Goal: Check status: Check status

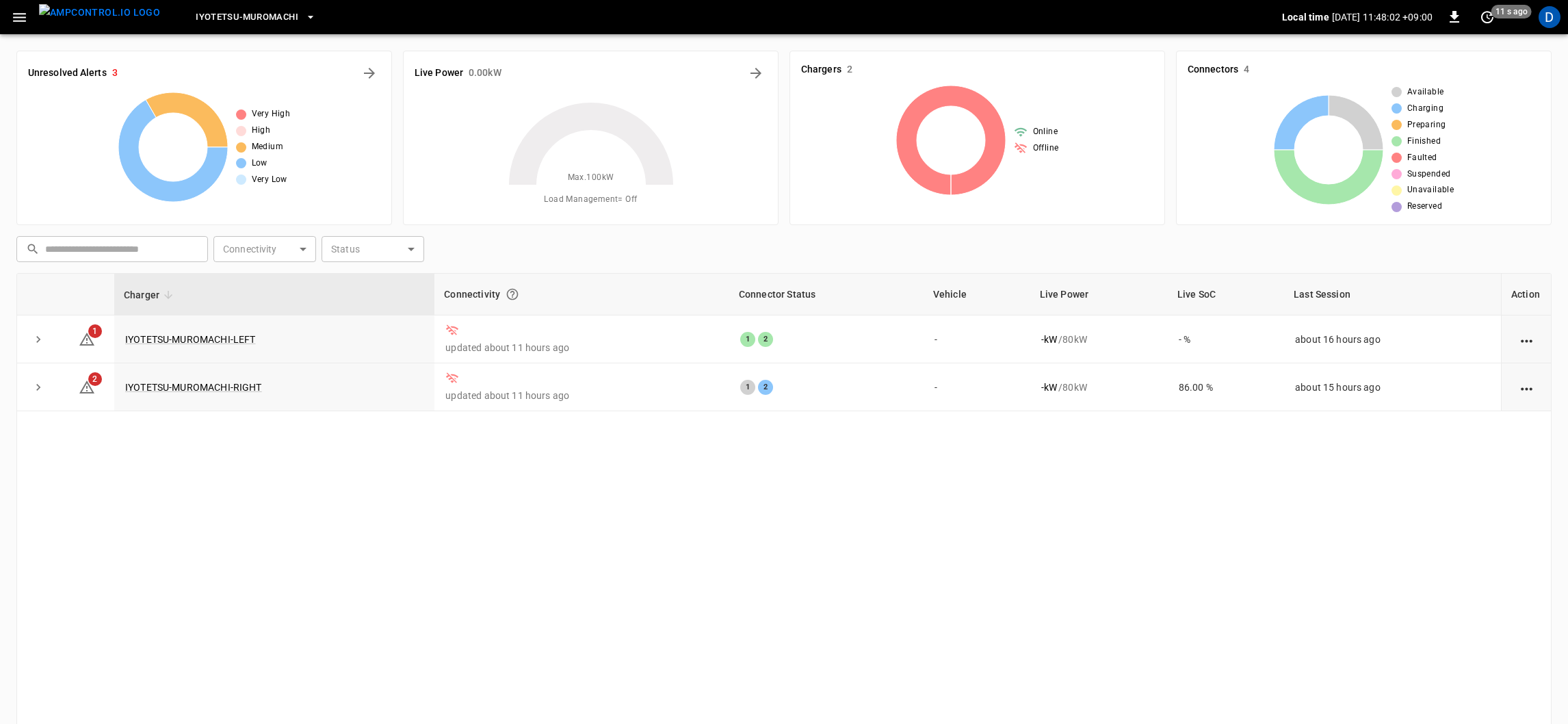
click at [32, 23] on button "button" at bounding box center [19, 17] width 28 height 25
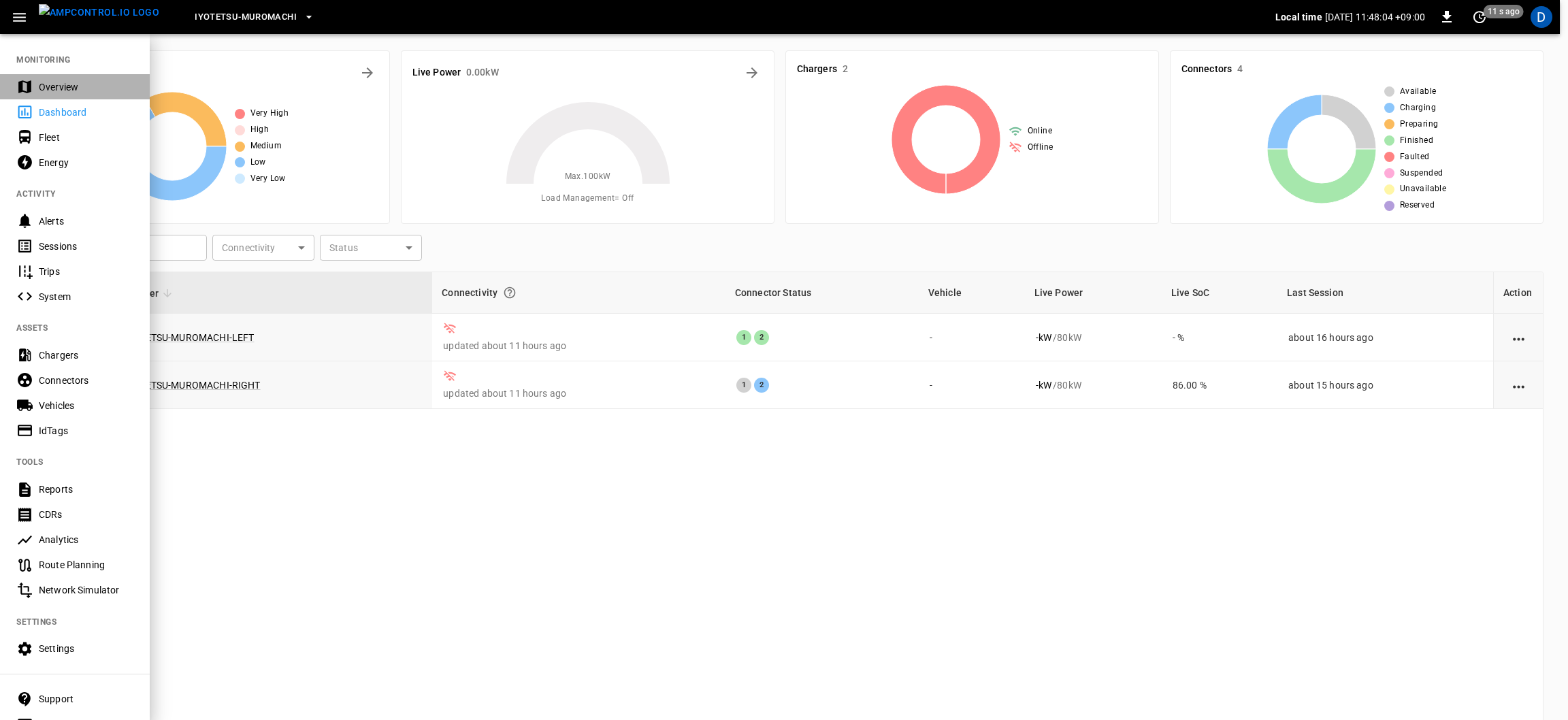
click at [67, 91] on div "Overview" at bounding box center [86, 87] width 94 height 13
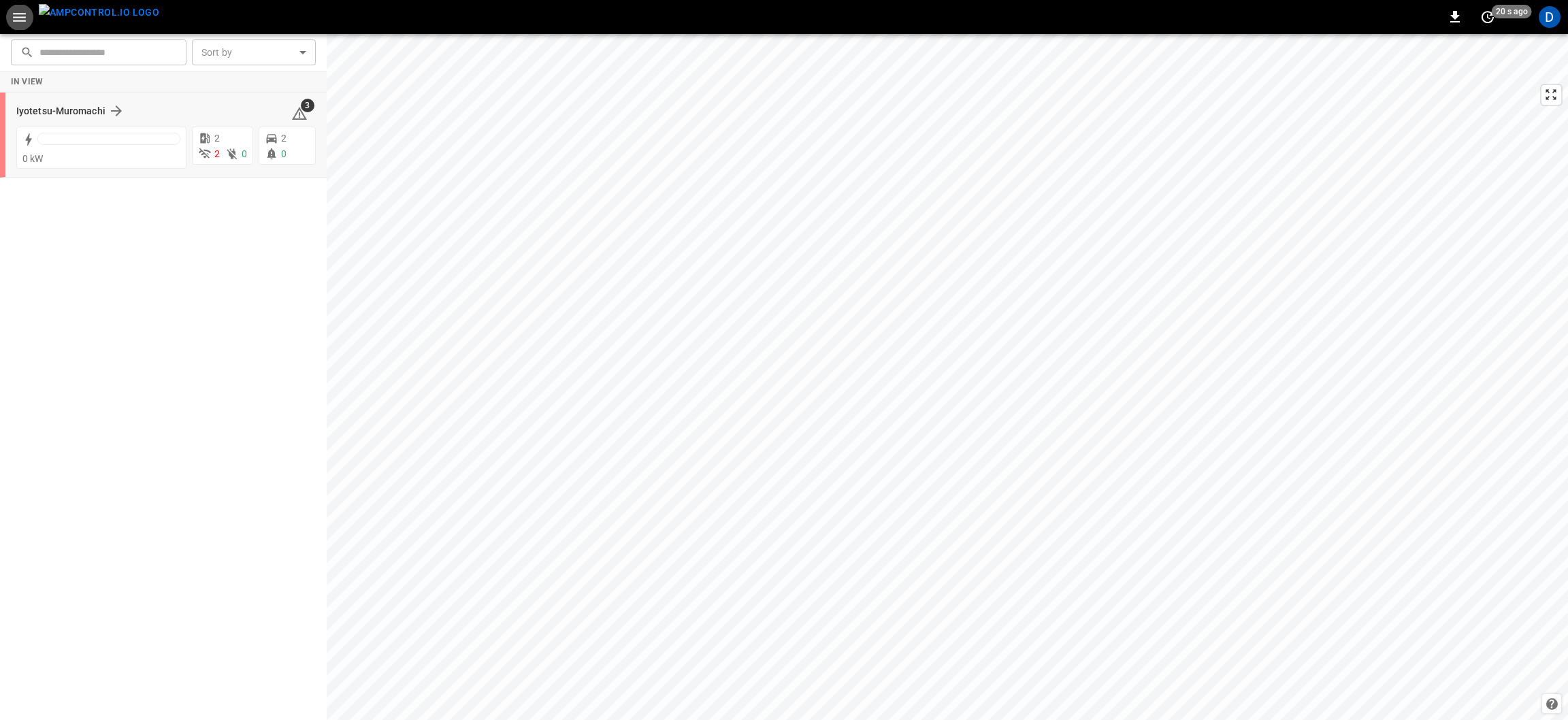
click at [151, 124] on div "0 kW" at bounding box center [98, 146] width 175 height 45
click at [30, 13] on button "button" at bounding box center [19, 17] width 28 height 25
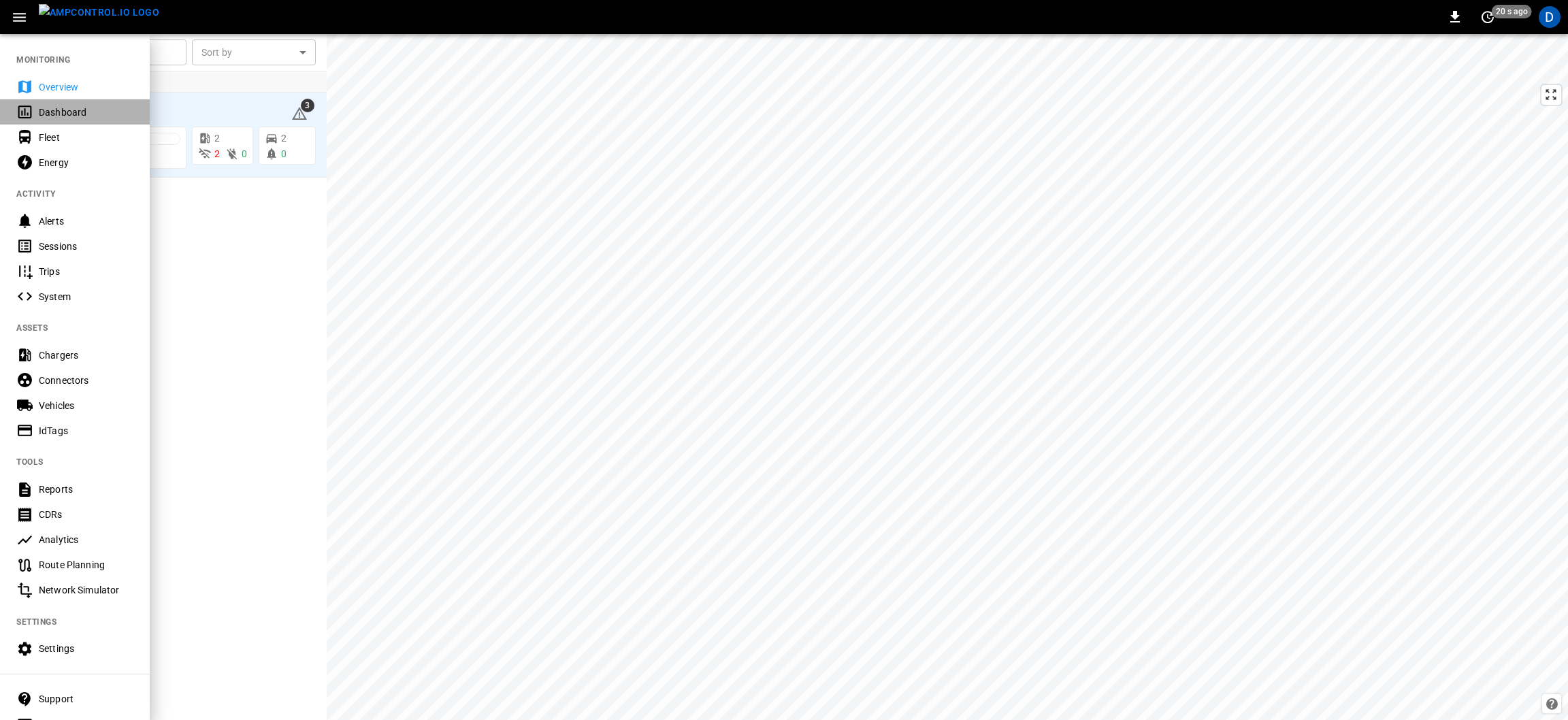
click at [65, 111] on div "Dashboard" at bounding box center [86, 112] width 94 height 13
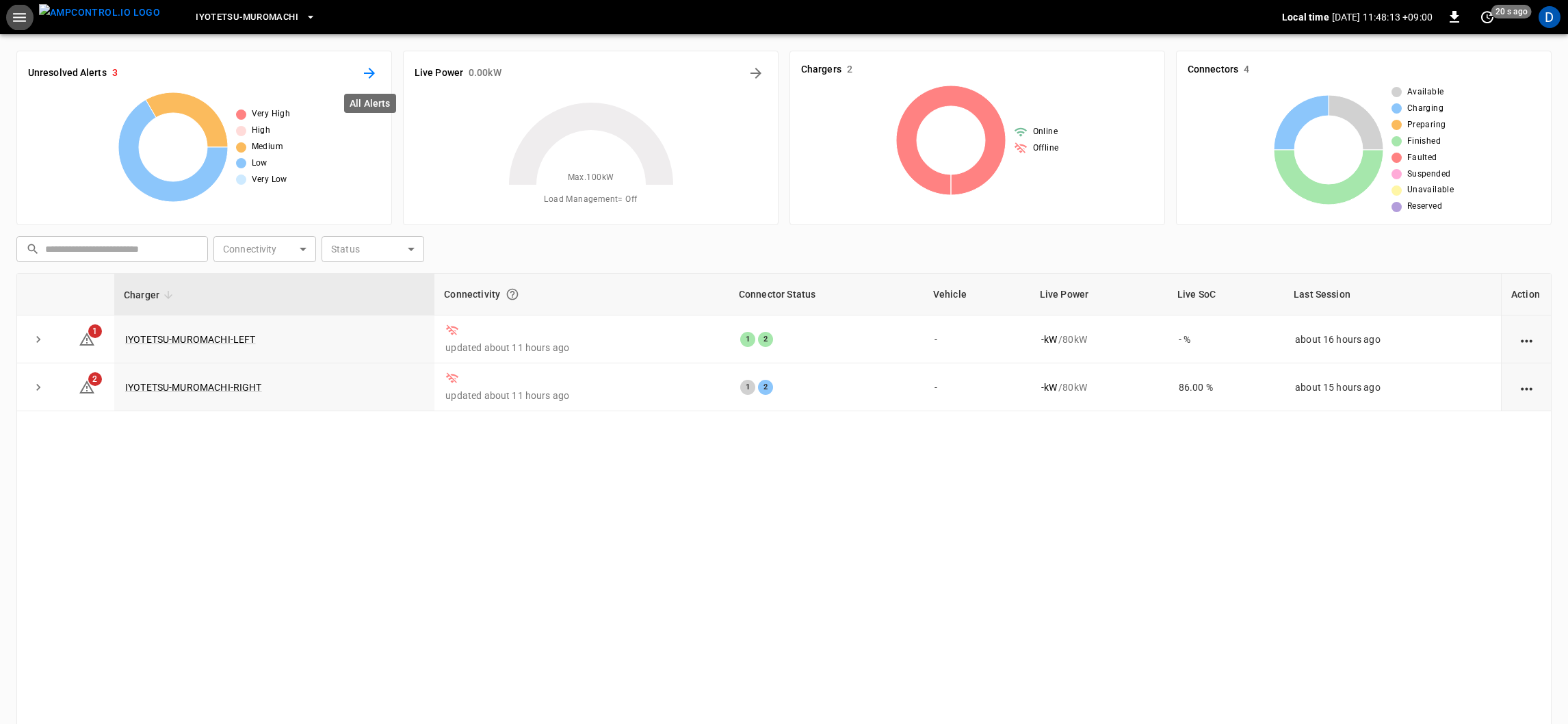
click at [358, 77] on button "All Alerts" at bounding box center [369, 73] width 22 height 22
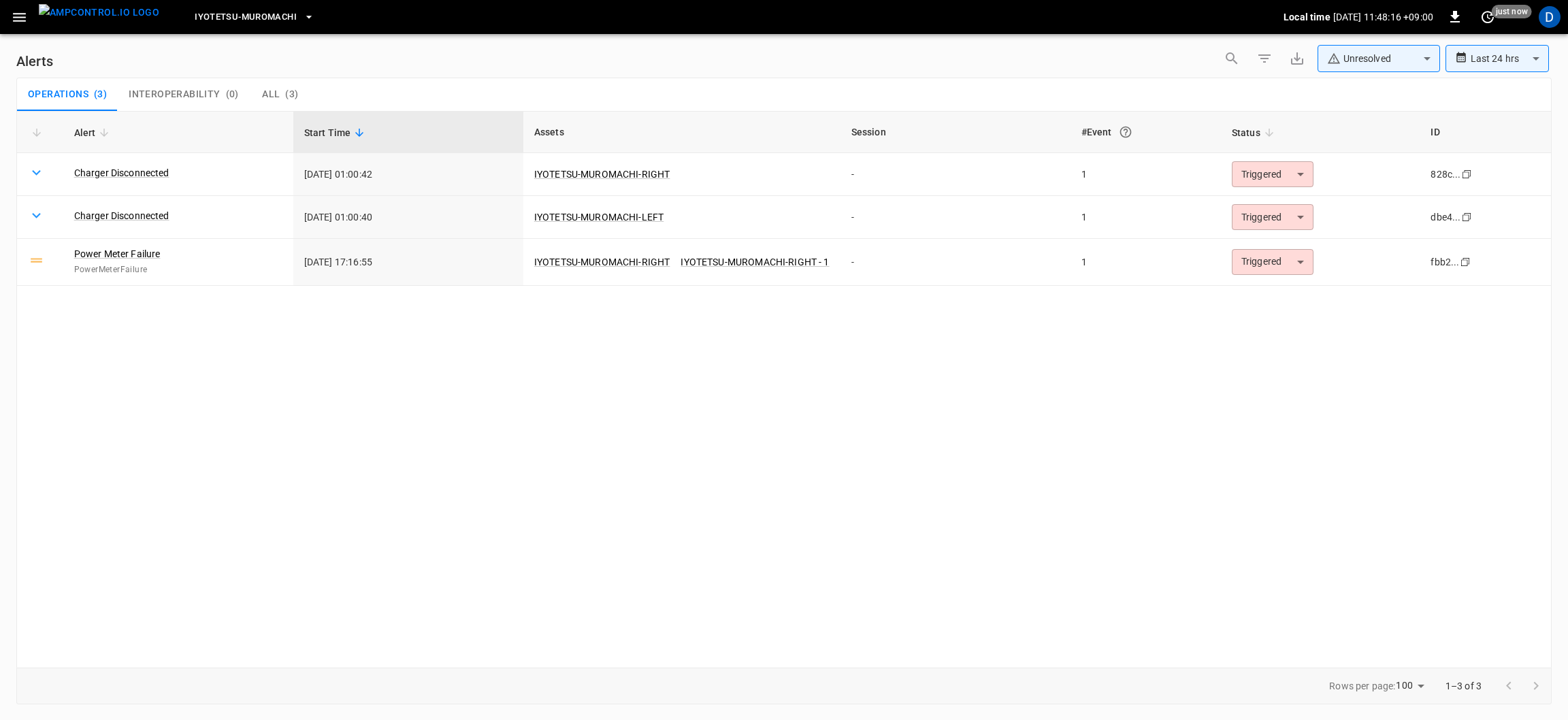
click at [34, 14] on button "menu" at bounding box center [99, 17] width 131 height 34
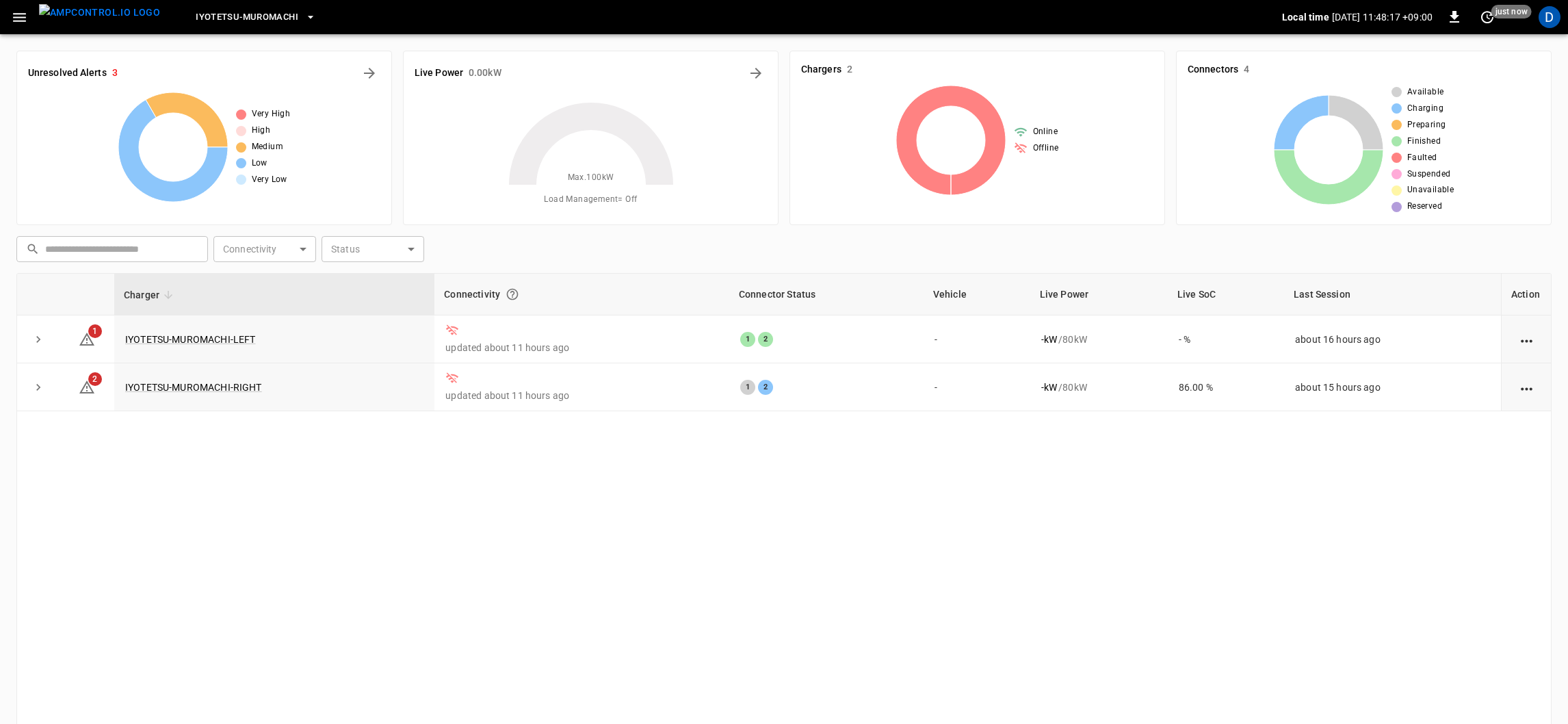
click at [13, 15] on icon "button" at bounding box center [19, 17] width 17 height 17
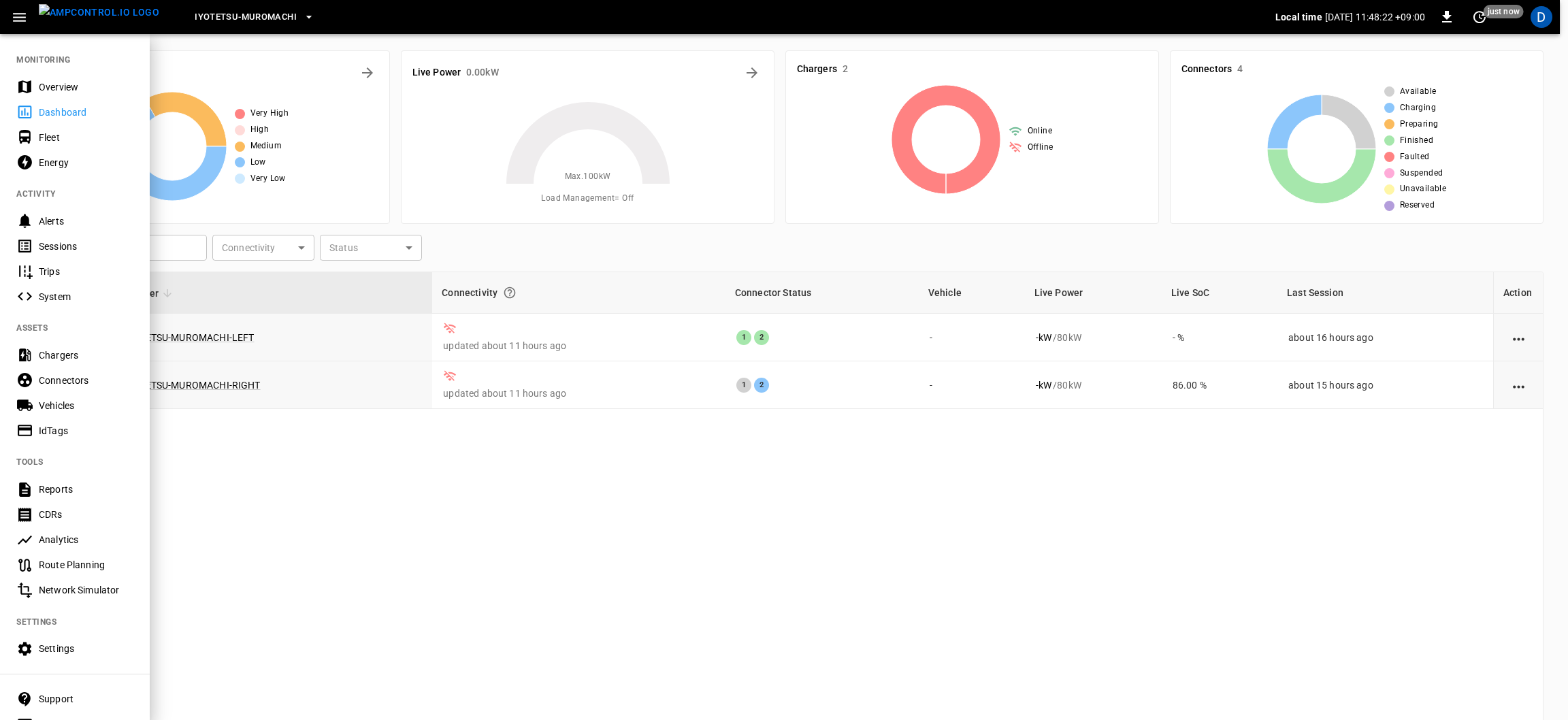
click at [80, 167] on div "Energy" at bounding box center [86, 163] width 94 height 13
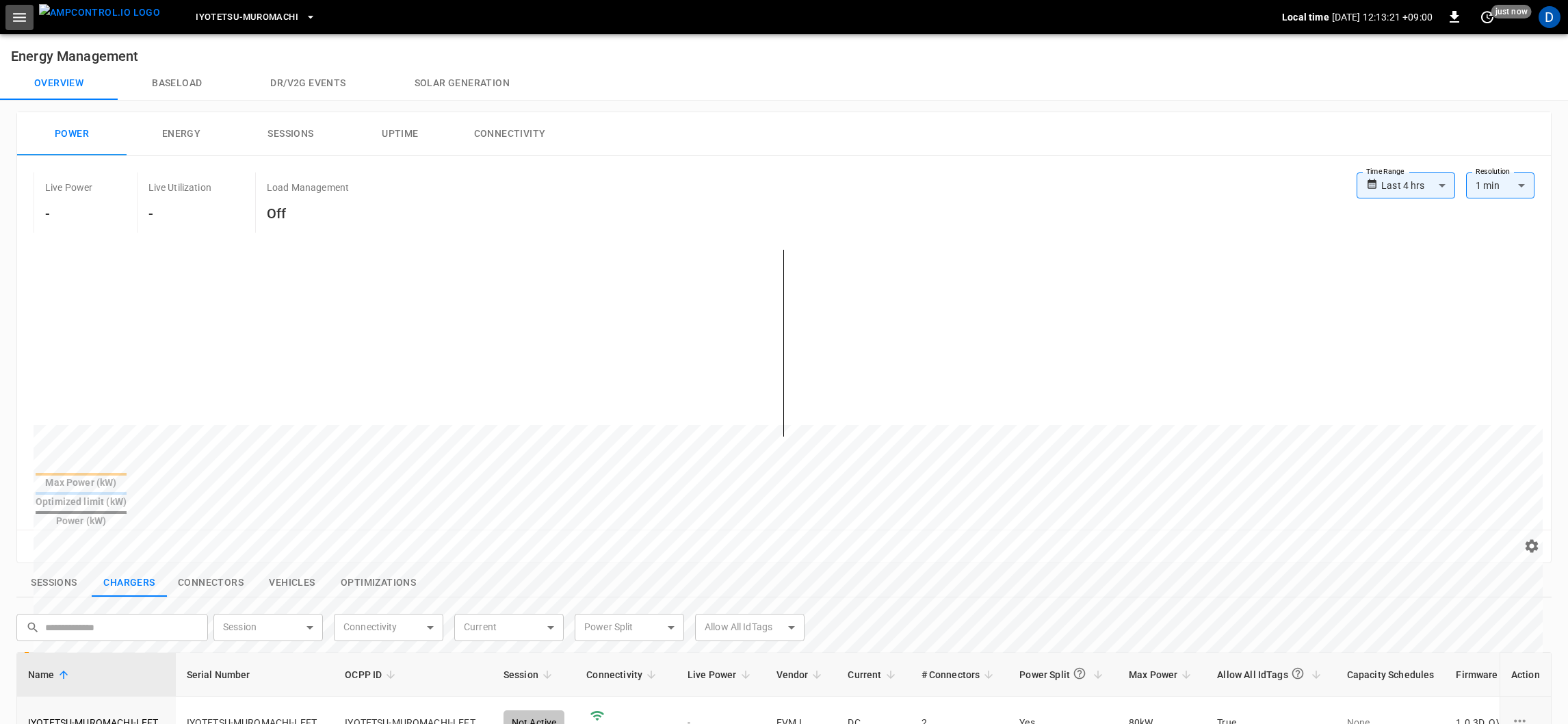
click at [17, 19] on icon "button" at bounding box center [19, 17] width 17 height 17
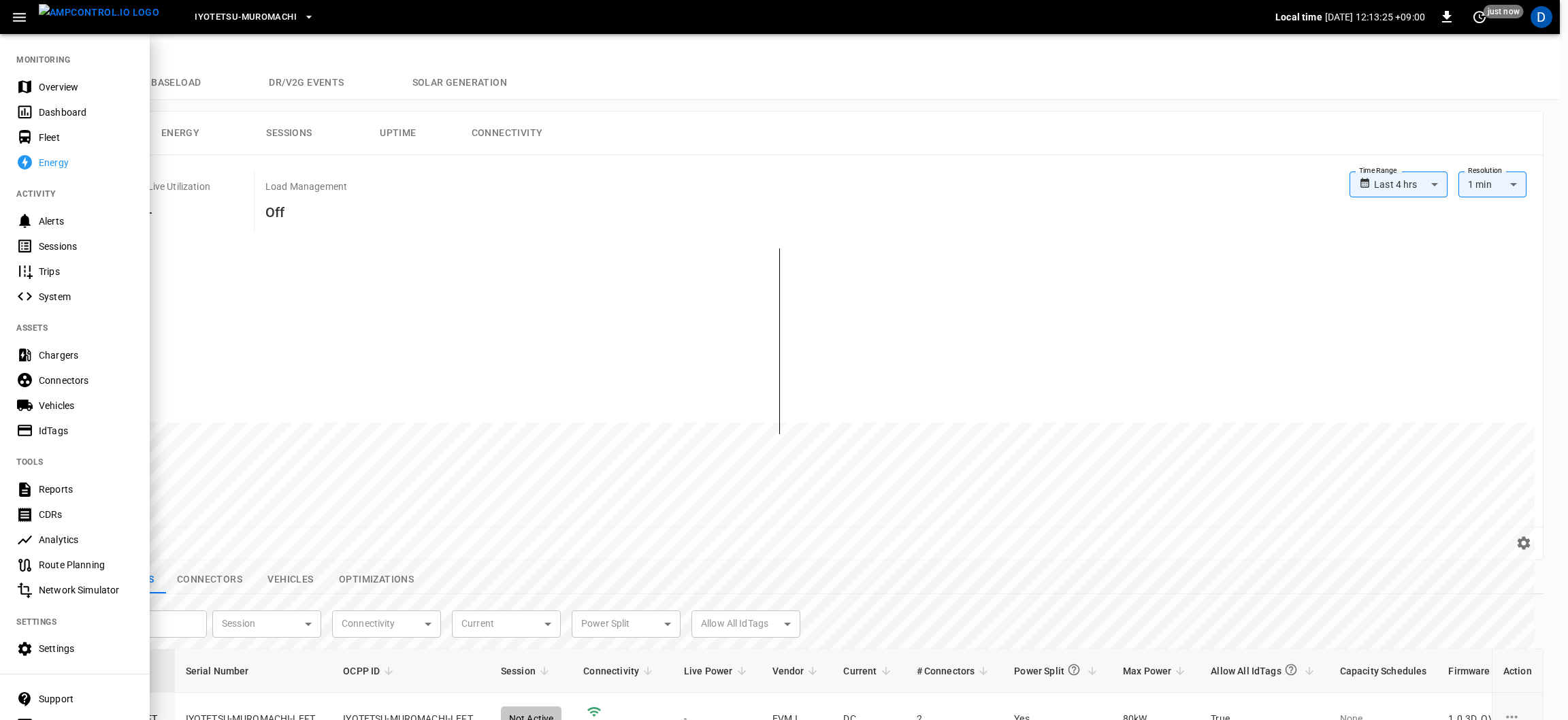
click at [68, 85] on div "Overview" at bounding box center [86, 87] width 94 height 13
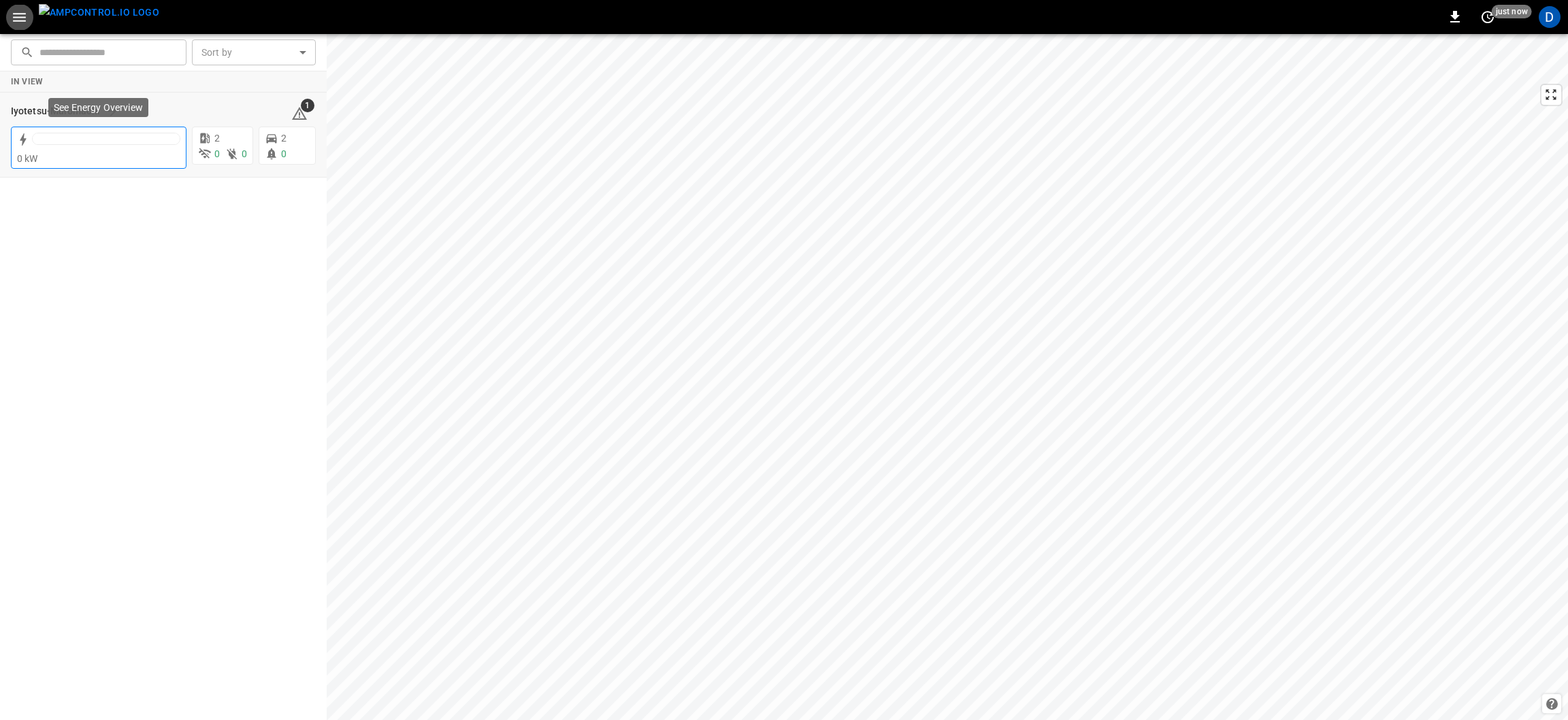
click at [165, 137] on div at bounding box center [106, 138] width 147 height 10
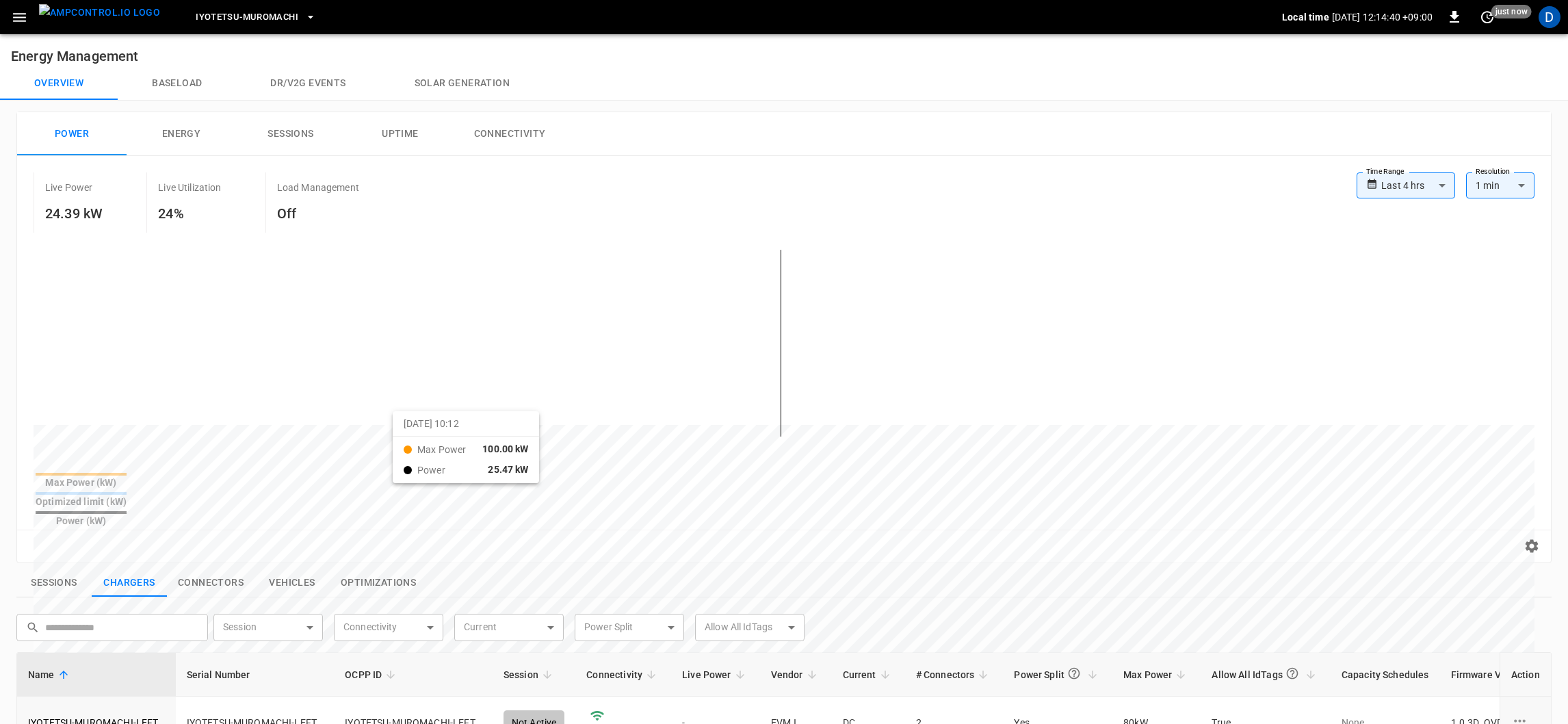
scroll to position [307, 0]
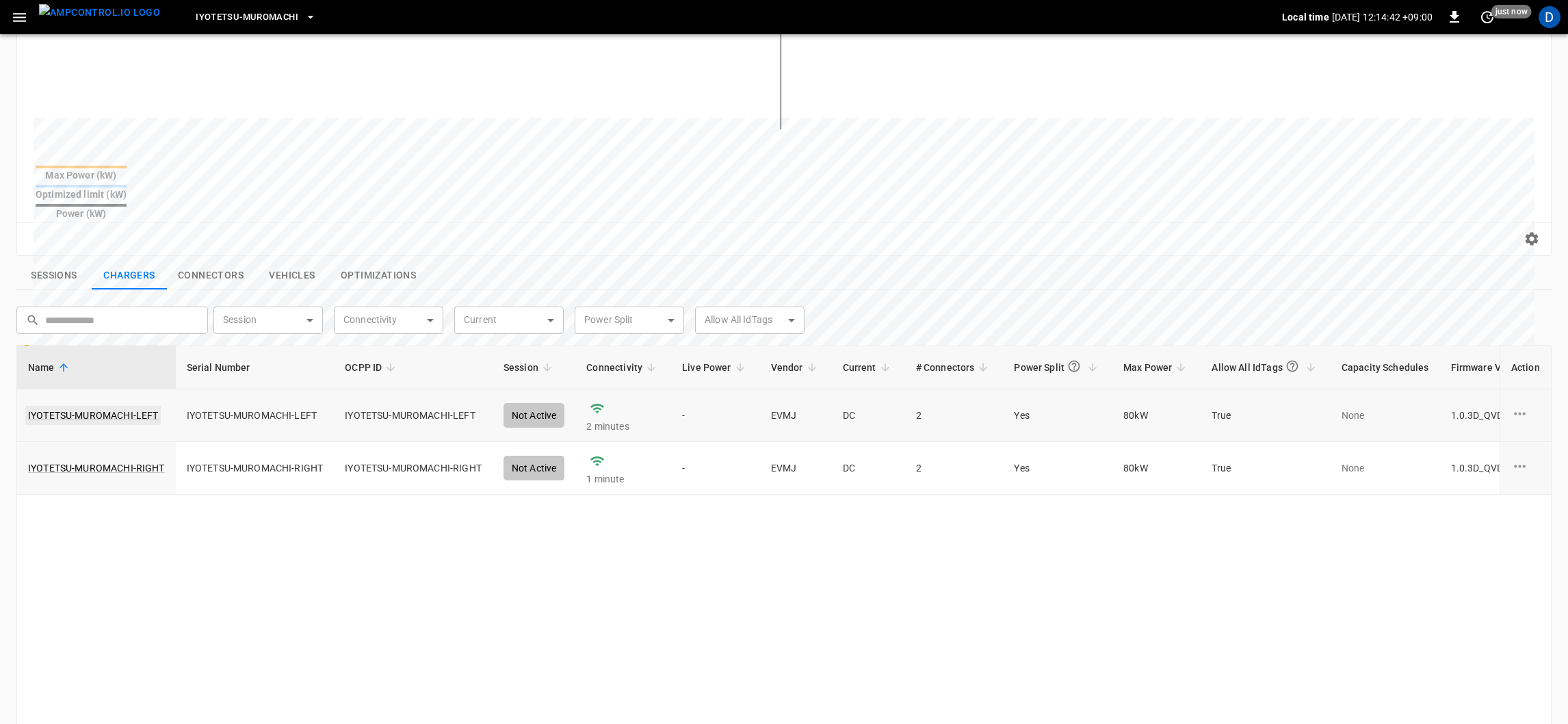
click at [104, 406] on link "IYOTETSU-MUROMACHI-LEFT" at bounding box center [92, 416] width 135 height 19
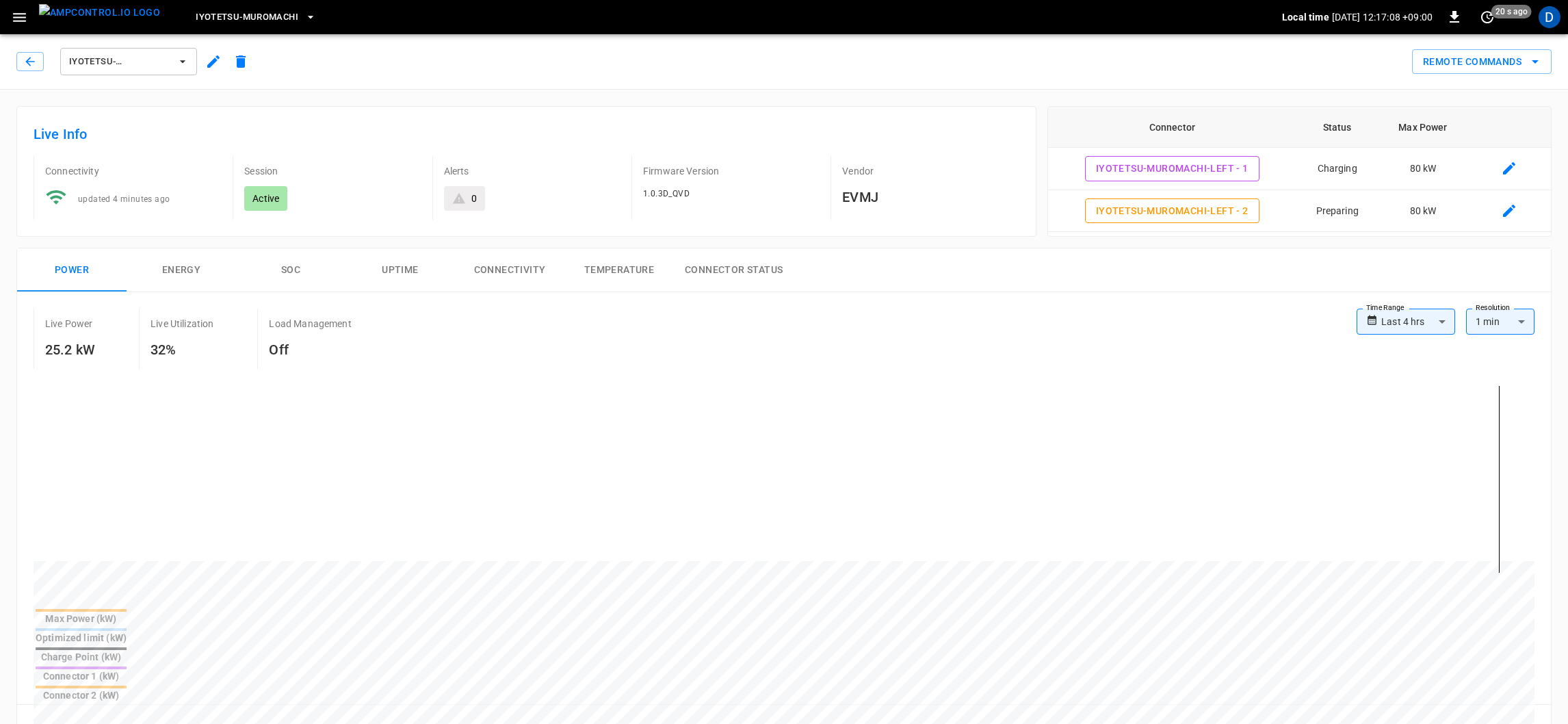
click at [186, 278] on button "Energy" at bounding box center [181, 270] width 109 height 44
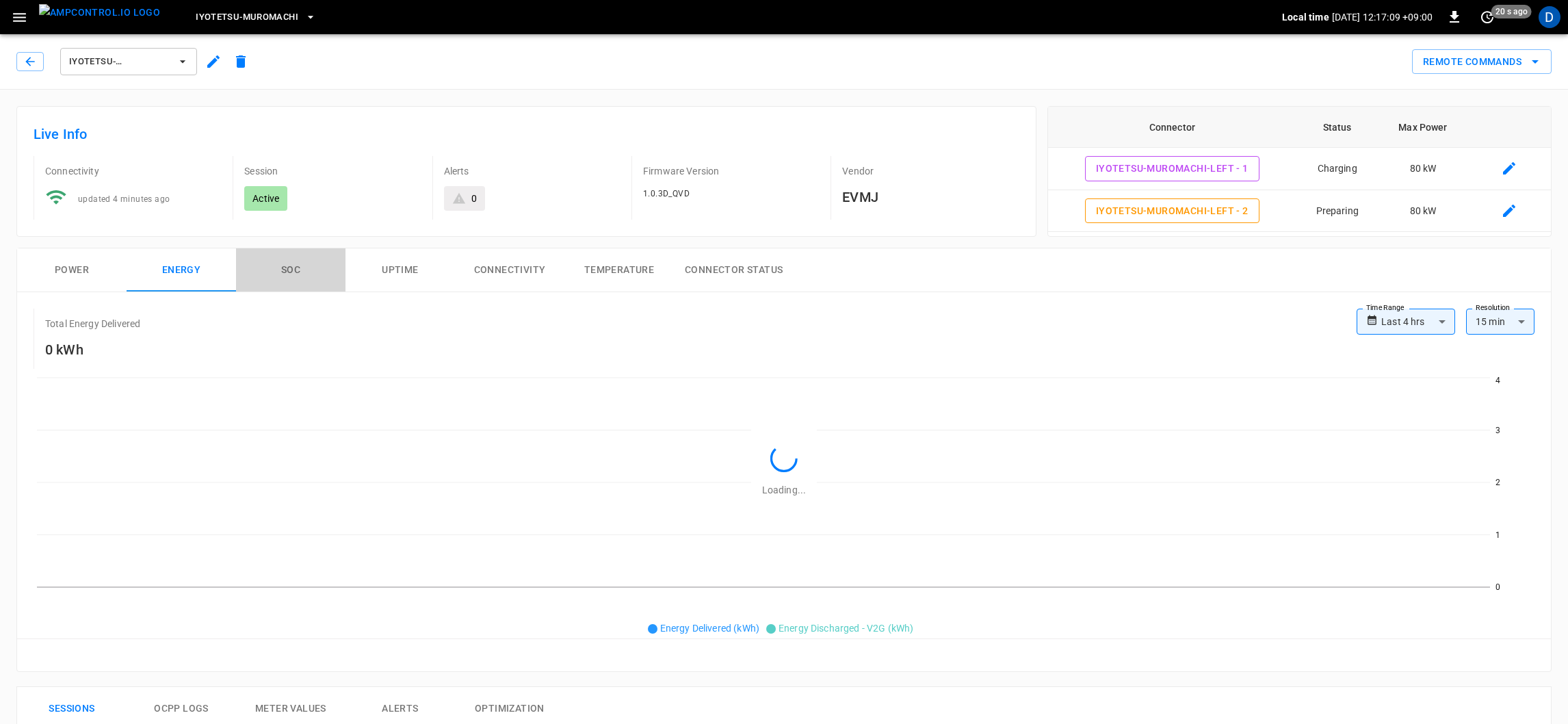
click at [313, 280] on button "SOC" at bounding box center [291, 270] width 109 height 44
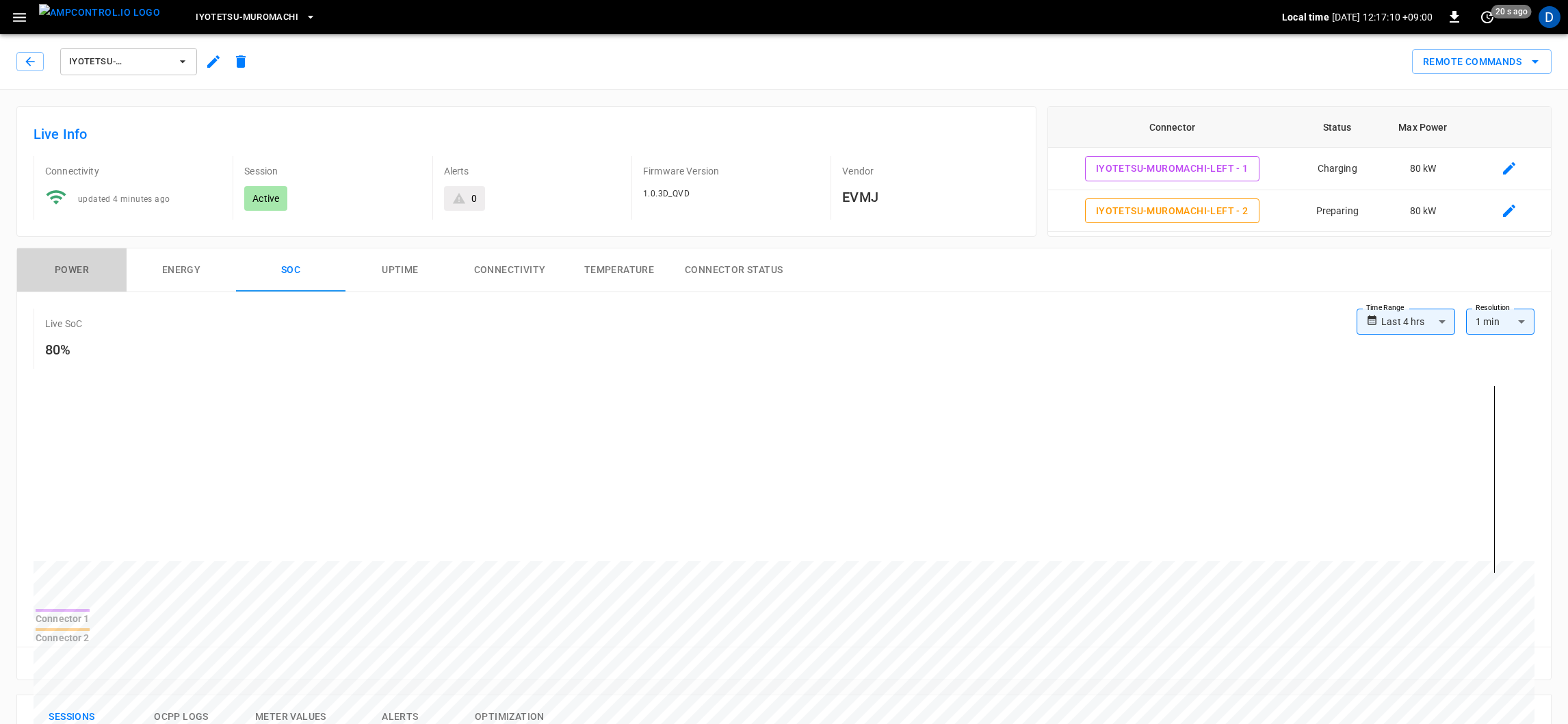
click at [103, 276] on button "Power" at bounding box center [72, 270] width 109 height 44
